Goal: Answer question/provide support

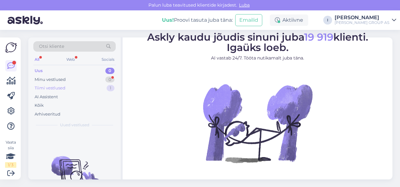
click at [71, 89] on div "Tiimi vestlused 1" at bounding box center [74, 88] width 82 height 9
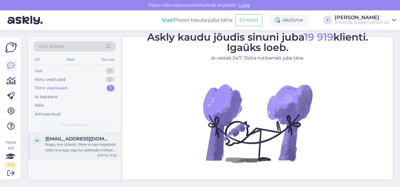
click at [73, 154] on div "m melcas666@hotmail.com Nagu ma ütlesin. Meie ei saa tegeleda selle murega ega …" at bounding box center [74, 145] width 92 height 28
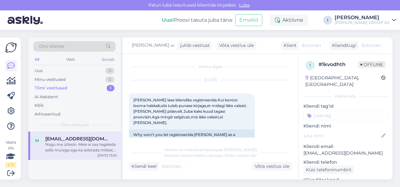
scroll to position [328, 0]
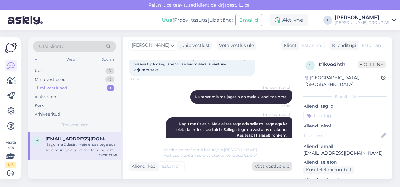
click at [270, 165] on div "Võta vestlus üle" at bounding box center [272, 166] width 40 height 8
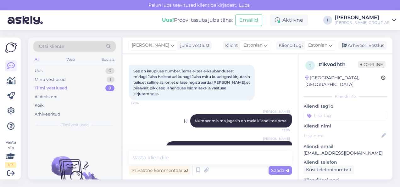
scroll to position [320, 0]
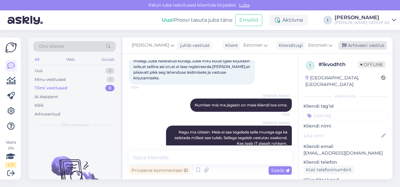
click at [350, 42] on div "Arhiveeri vestlus" at bounding box center [362, 45] width 48 height 8
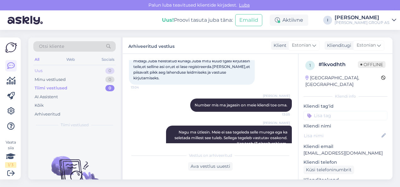
click at [59, 67] on div "Uus 0" at bounding box center [74, 70] width 82 height 9
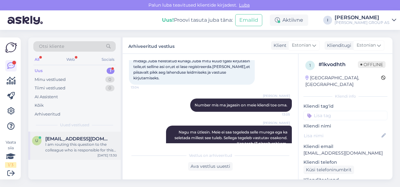
click at [62, 136] on span "urvehiie@gmail.com" at bounding box center [77, 139] width 65 height 6
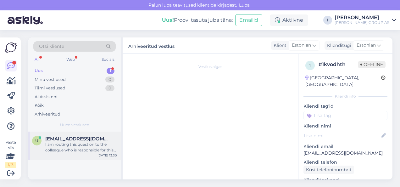
scroll to position [459, 0]
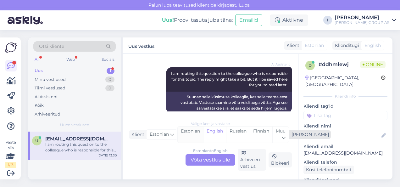
click at [188, 131] on div "Estonian" at bounding box center [190, 134] width 25 height 16
click at [206, 160] on div "Estonian to Estonian Võta vestlus üle" at bounding box center [211, 159] width 50 height 11
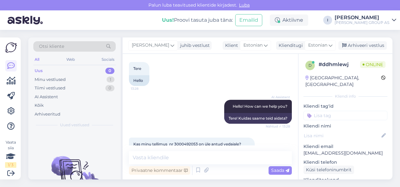
scroll to position [370, 0]
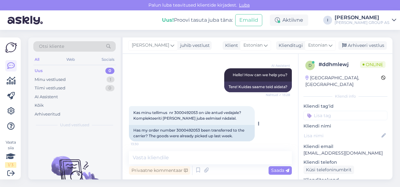
click at [191, 111] on span "Kas minu tellimus nr 3000492053 on üle antud vedajale? Komplekteeriti kaup juba…" at bounding box center [187, 115] width 109 height 10
copy span "3000492053"
click at [195, 155] on textarea at bounding box center [210, 157] width 163 height 13
type textarea "jah"
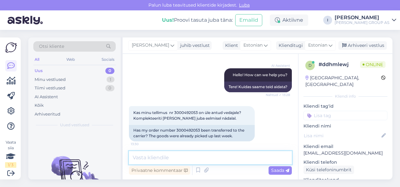
scroll to position [460, 0]
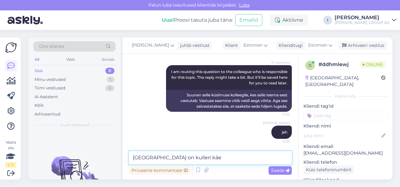
type textarea "teie tellimus on kulleri käes"
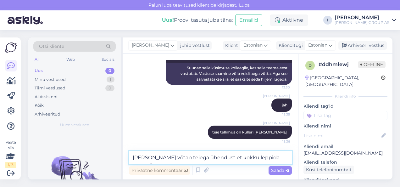
type textarea "kuller võtab teiega ühendust et kokku leppida tarnepäeva"
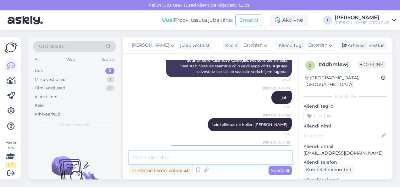
scroll to position [514, 0]
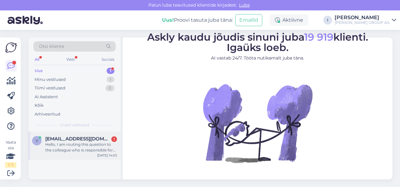
click at [84, 158] on div "v vendeurlm@icloud.com 1 Hello, I am routing this question to the colleague who…" at bounding box center [74, 145] width 92 height 28
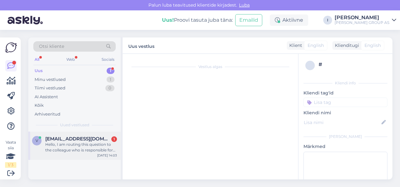
scroll to position [13, 0]
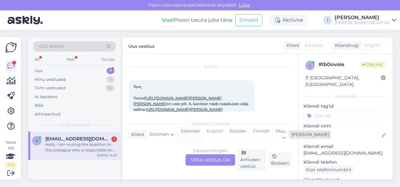
click at [190, 136] on div "Estonian" at bounding box center [190, 134] width 25 height 16
click at [202, 159] on div "Estonian to Estonian Võta vestlus üle" at bounding box center [211, 159] width 50 height 11
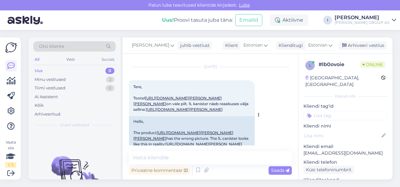
click at [183, 100] on link "https://www.bauhof.ee/et/p/442498/puidu-suvaimmutusvahend-holz-bio-1l-pruun" at bounding box center [177, 101] width 88 height 10
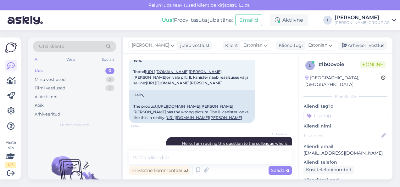
scroll to position [30, 0]
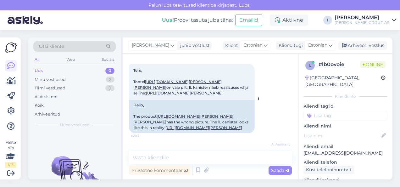
click at [192, 95] on link "https://puumarket.ee/en/toode/immutusvahend-holz-bio-1l-pruun/" at bounding box center [184, 93] width 77 height 5
click at [212, 154] on textarea at bounding box center [210, 157] width 163 height 13
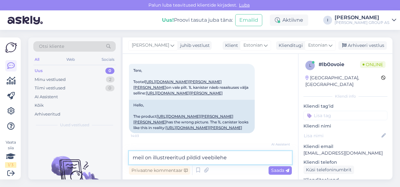
type textarea "meil on illustreeritud pildid veebilehel"
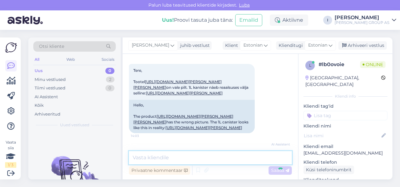
scroll to position [151, 0]
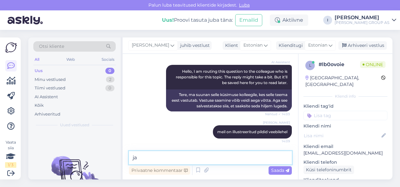
type textarea "j"
type textarea "sellest on meil ja ostutingimustes kirjas"
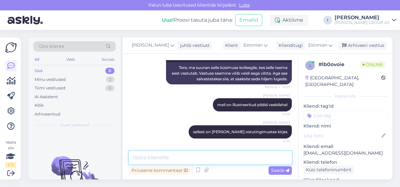
scroll to position [178, 0]
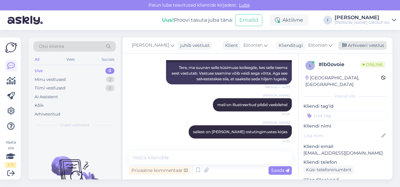
click at [374, 42] on div "Arhiveeri vestlus" at bounding box center [362, 45] width 48 height 8
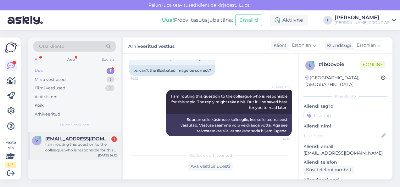
click at [73, 131] on div "v vendeurlm@icloud.com 1 I am routing this question to the colleague who is res…" at bounding box center [74, 145] width 92 height 28
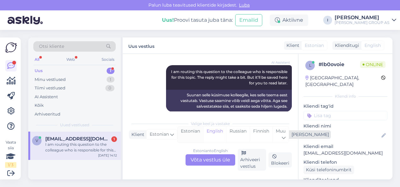
click at [192, 136] on div "Estonian" at bounding box center [190, 134] width 25 height 16
click at [197, 163] on div "Estonian to Estonian Võta vestlus üle" at bounding box center [211, 159] width 50 height 11
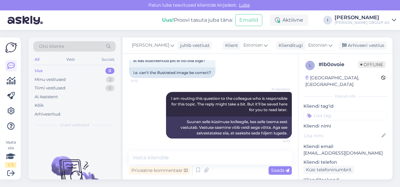
scroll to position [276, 0]
click at [234, 156] on textarea at bounding box center [210, 157] width 163 height 13
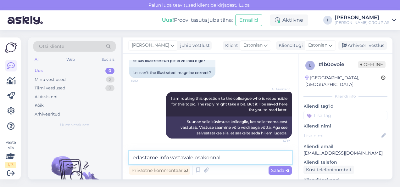
type textarea "edastame info vastavale osakonnale"
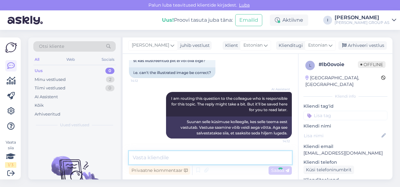
scroll to position [303, 0]
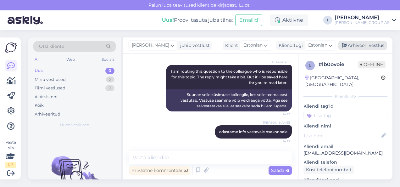
click at [365, 47] on div "Arhiveeri vestlus" at bounding box center [362, 45] width 48 height 8
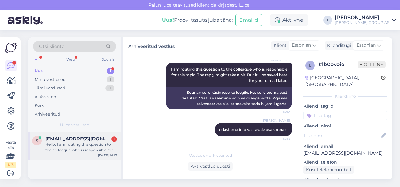
click at [85, 150] on div "Hello, I am routing this question to the colleague who is responsible for this …" at bounding box center [81, 147] width 72 height 11
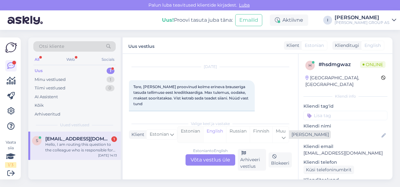
click at [197, 136] on div "Estonian" at bounding box center [190, 134] width 25 height 16
click at [206, 162] on div "Estonian to Estonian Võta vestlus üle" at bounding box center [211, 159] width 50 height 11
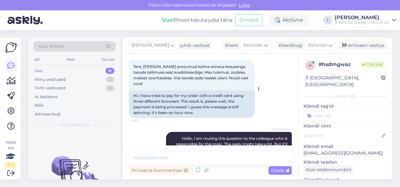
scroll to position [67, 0]
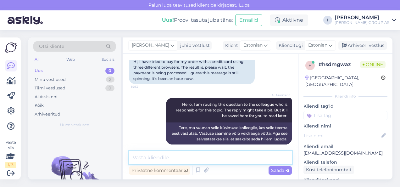
click at [211, 160] on textarea at bounding box center [210, 157] width 163 height 13
type textarea "tehke pilt ja saatke klienditugi@bauhof.ee"
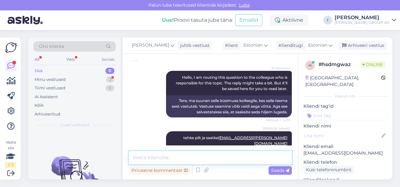
scroll to position [133, 0]
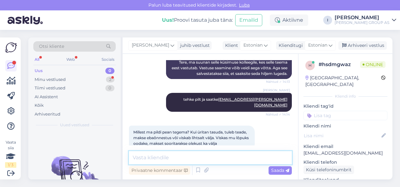
click at [187, 153] on textarea at bounding box center [210, 157] width 163 height 13
click at [204, 161] on textarea at bounding box center [210, 157] width 163 height 13
type textarea "u"
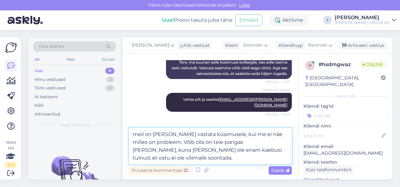
type textarea "meil on raske vastata küsimusele, kui me ei näe milles on probleem. Võib olla o…"
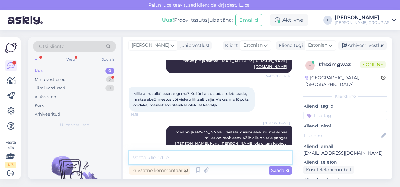
scroll to position [238, 0]
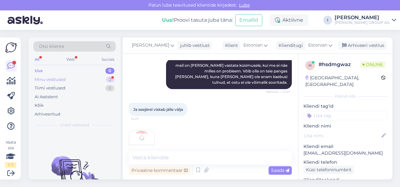
click at [93, 76] on div "Minu vestlused 2" at bounding box center [74, 79] width 82 height 9
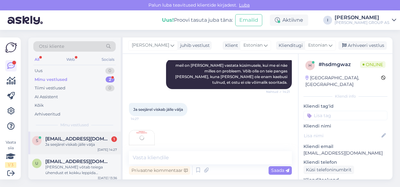
click at [82, 138] on span "sirje.maripuu@gmail.com" at bounding box center [77, 139] width 65 height 6
click at [147, 130] on img at bounding box center [141, 142] width 25 height 25
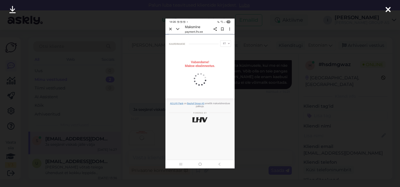
click at [268, 107] on div at bounding box center [200, 93] width 400 height 187
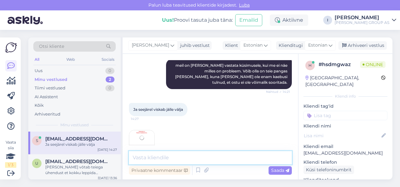
click at [235, 158] on textarea at bounding box center [210, 157] width 163 height 13
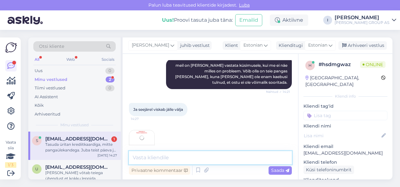
scroll to position [270, 0]
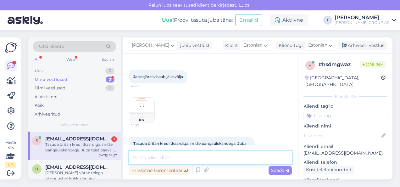
click at [181, 156] on textarea at bounding box center [210, 157] width 163 height 13
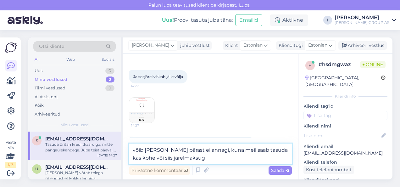
type textarea "võib olla selle pärast ei annagi, kuna meil saab tasuda kas kohe või siis järel…"
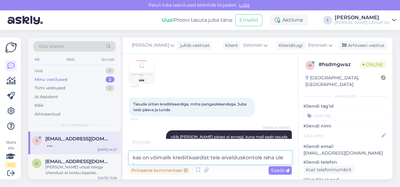
scroll to position [311, 0]
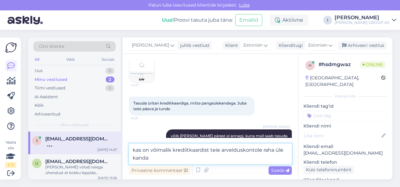
type textarea "kas on võimalik krediitkaardist teie arvelduskontole raha üle kanda?"
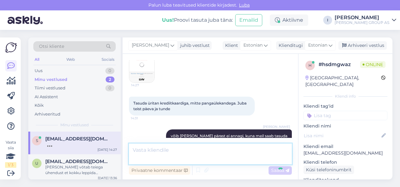
scroll to position [336, 0]
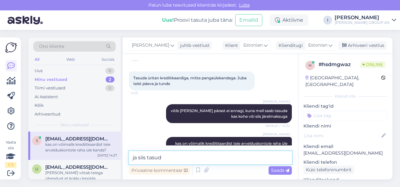
type textarea "ja siis tasuda"
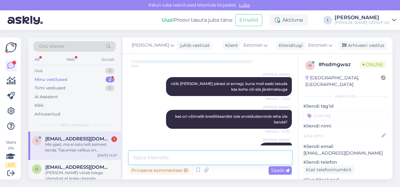
scroll to position [396, 0]
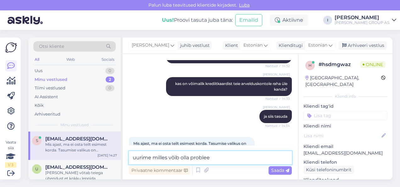
type textarea "uurime milles võib olla probleem"
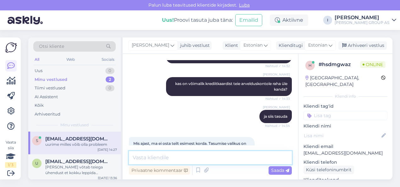
scroll to position [423, 0]
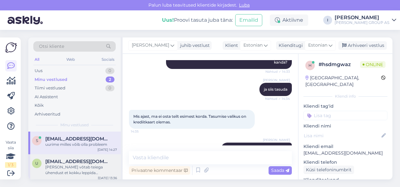
click at [89, 172] on div "kuller võtab teiega ühendust et kokku leppida tarnepäeva" at bounding box center [81, 169] width 72 height 11
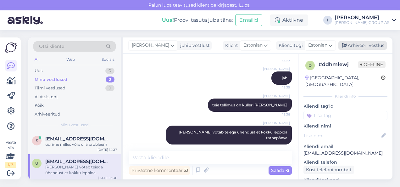
click at [372, 47] on div "Arhiveeri vestlus" at bounding box center [362, 45] width 48 height 8
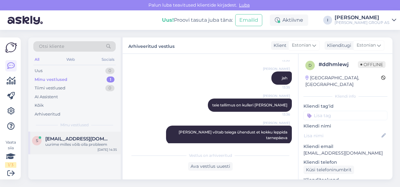
click at [93, 142] on div "uurime milles võib olla probleem" at bounding box center [81, 145] width 72 height 6
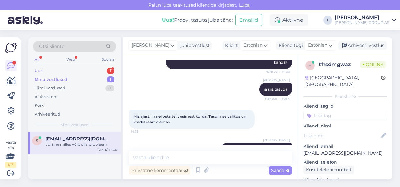
click at [81, 69] on div "Uus 1" at bounding box center [74, 70] width 82 height 9
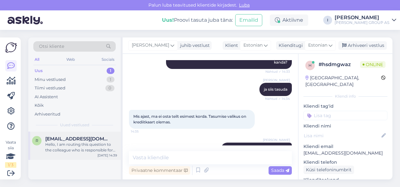
drag, startPoint x: 80, startPoint y: 140, endPoint x: 91, endPoint y: 142, distance: 11.8
click at [80, 141] on span "raivoorg@yahoo.com" at bounding box center [77, 139] width 65 height 6
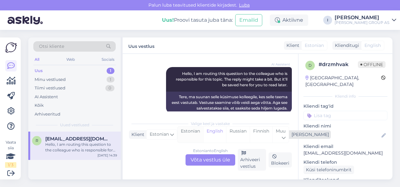
click at [187, 136] on div "Estonian" at bounding box center [190, 134] width 25 height 16
click at [201, 160] on div "Estonian to Estonian Võta vestlus üle" at bounding box center [211, 159] width 50 height 11
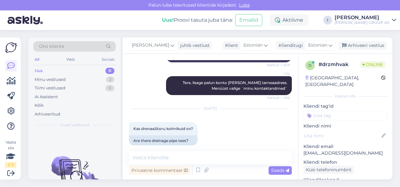
scroll to position [131, 0]
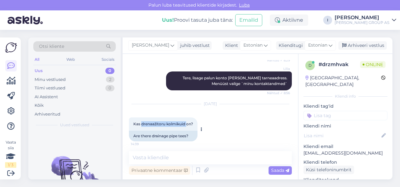
drag, startPoint x: 185, startPoint y: 124, endPoint x: 142, endPoint y: 125, distance: 42.5
click at [142, 125] on span "Kas drenaažitoru kolmikuid on?" at bounding box center [163, 123] width 60 height 5
copy span "drenaažitoru kolmikuid"
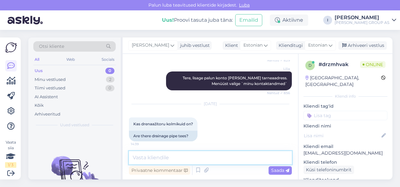
click at [193, 158] on textarea at bounding box center [210, 157] width 163 height 13
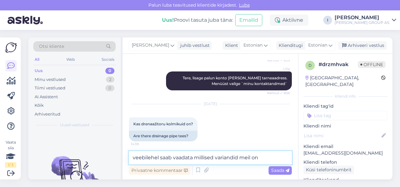
type textarea "veebilehel saab vaadata millised variandid meil on"
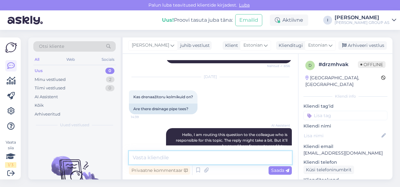
scroll to position [221, 0]
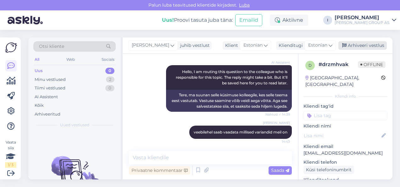
click at [354, 43] on div "Arhiveeri vestlus" at bounding box center [362, 45] width 48 height 8
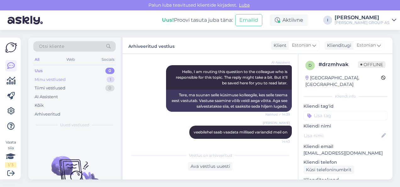
click at [75, 82] on div "Minu vestlused 1" at bounding box center [74, 79] width 82 height 9
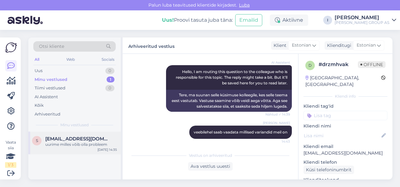
click at [86, 144] on div "uurime milles võib olla probleem" at bounding box center [81, 145] width 72 height 6
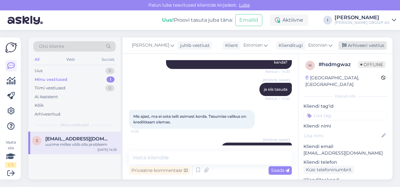
click at [369, 43] on div "Arhiveeri vestlus" at bounding box center [362, 45] width 48 height 8
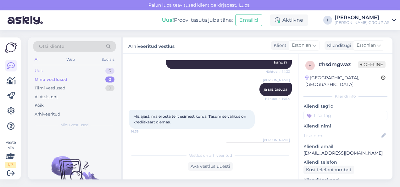
click at [74, 71] on div "Uus 0" at bounding box center [74, 70] width 82 height 9
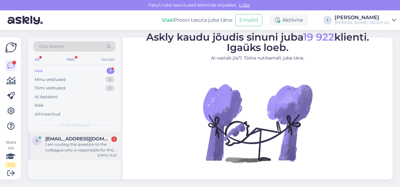
click at [57, 139] on span "[EMAIL_ADDRESS][DOMAIN_NAME]" at bounding box center [77, 139] width 65 height 6
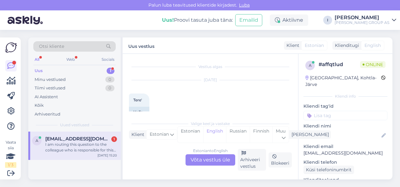
scroll to position [102, 0]
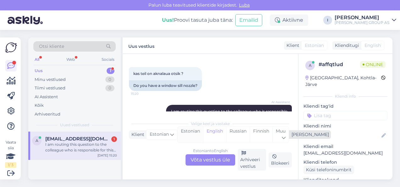
click at [193, 137] on div "Estonian" at bounding box center [190, 134] width 25 height 16
click at [202, 161] on div "Estonian to Estonian Võta vestlus üle" at bounding box center [211, 159] width 50 height 11
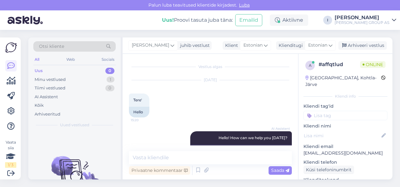
scroll to position [114, 0]
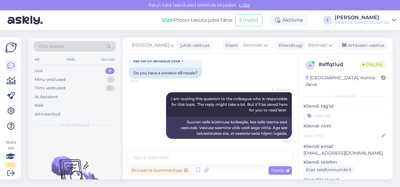
click at [179, 150] on div "Vestlus algas [DATE] Tere' 15:20 Hello AI Assistent Hello! How can we help you …" at bounding box center [210, 116] width 175 height 125
click at [181, 158] on textarea at bounding box center [210, 157] width 163 height 13
type textarea "ei [PERSON_NAME]"
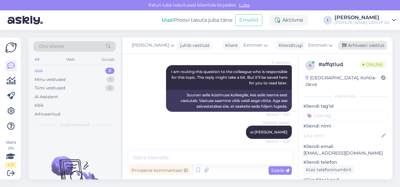
click at [361, 47] on div "Arhiveeri vestlus" at bounding box center [362, 45] width 48 height 8
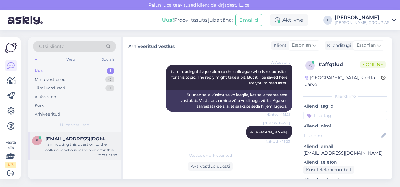
click at [91, 141] on span "[EMAIL_ADDRESS][DOMAIN_NAME]" at bounding box center [77, 139] width 65 height 6
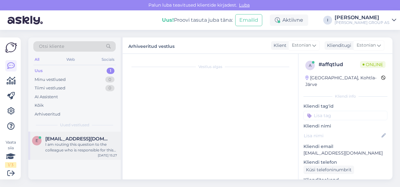
scroll to position [711, 0]
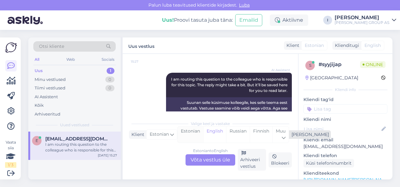
click at [191, 135] on div "Estonian" at bounding box center [190, 134] width 25 height 16
click at [206, 160] on div "Estonian to Estonian Võta vestlus üle" at bounding box center [211, 159] width 50 height 11
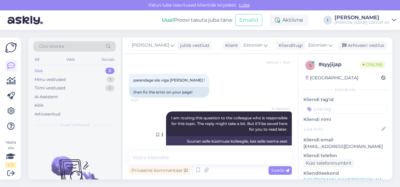
scroll to position [686, 0]
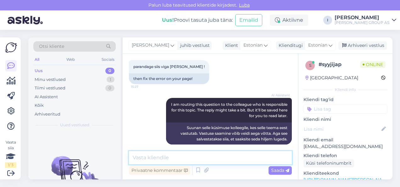
click at [179, 159] on textarea at bounding box center [210, 157] width 163 height 13
type textarea "mis kaubakood on?"
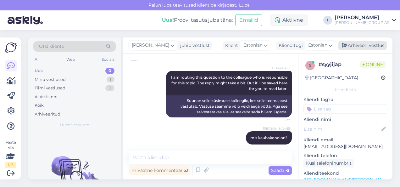
click at [369, 45] on div "Arhiveeri vestlus" at bounding box center [362, 45] width 48 height 8
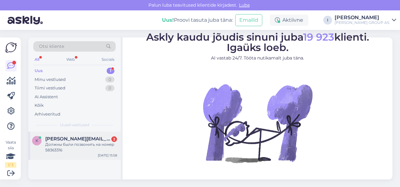
click at [72, 149] on div "Должны были позвонить на номер 58363316" at bounding box center [81, 147] width 72 height 11
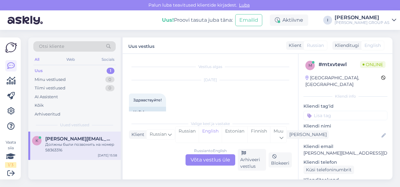
scroll to position [102, 0]
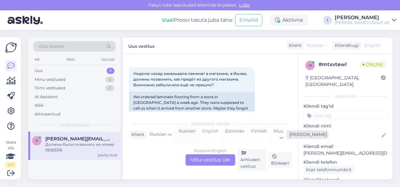
click at [190, 135] on div "Russian" at bounding box center [186, 134] width 23 height 16
click at [203, 158] on div "Russian to Russian Võta vestlus üle" at bounding box center [211, 159] width 50 height 11
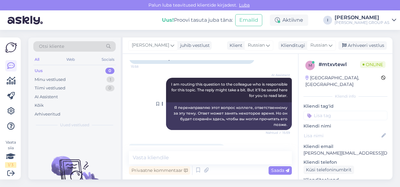
scroll to position [181, 0]
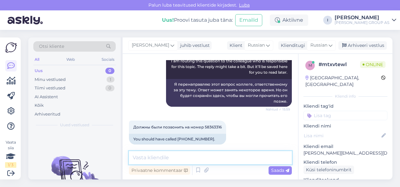
click at [241, 157] on textarea at bounding box center [210, 157] width 163 height 13
paste textarea "58545527"
type textarea "58545527 это номер [PERSON_NAME]"
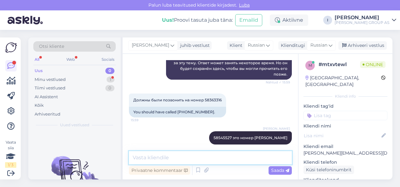
scroll to position [235, 0]
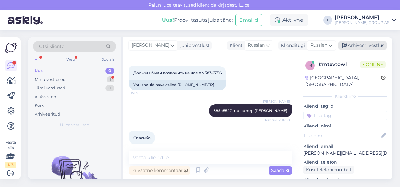
click at [375, 45] on div "Arhiveeri vestlus" at bounding box center [362, 45] width 48 height 8
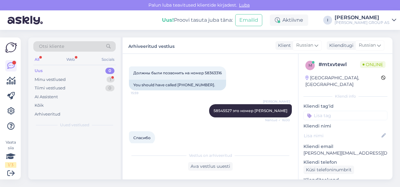
scroll to position [237, 0]
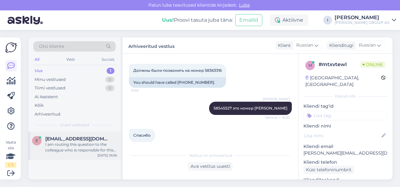
click at [48, 142] on div "I am routing this question to the colleague who is responsible for this topic. …" at bounding box center [81, 147] width 72 height 11
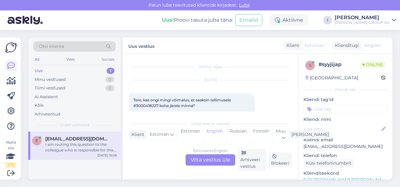
scroll to position [836, 0]
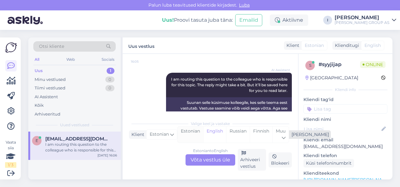
click at [192, 131] on div "Estonian" at bounding box center [190, 134] width 25 height 16
click at [207, 155] on div "Estonian to Estonian Võta vestlus üle" at bounding box center [211, 159] width 50 height 11
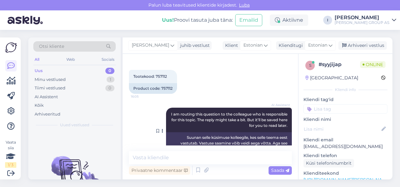
scroll to position [811, 0]
